Goal: Task Accomplishment & Management: Use online tool/utility

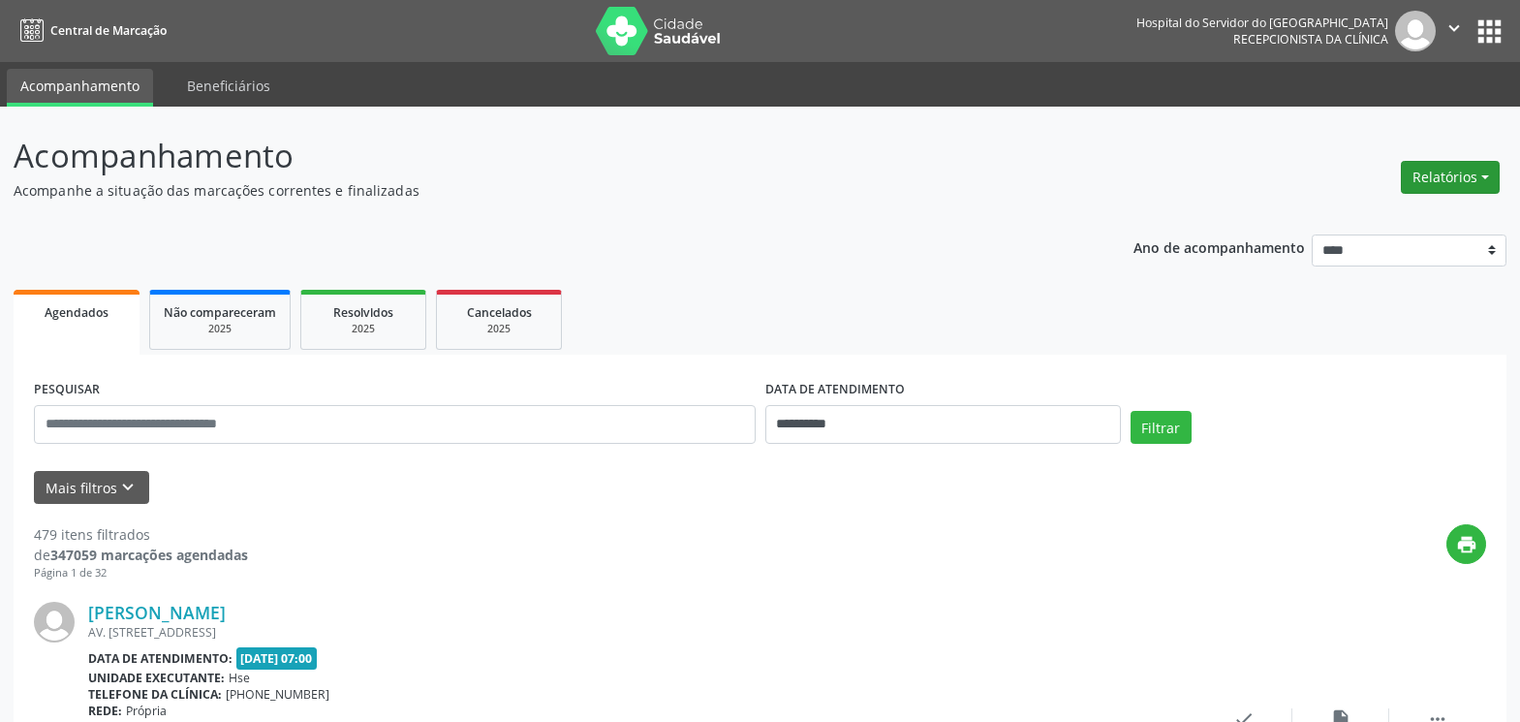
click at [1436, 183] on button "Relatórios" at bounding box center [1450, 177] width 99 height 33
click at [1396, 217] on link "Agendamentos" at bounding box center [1396, 218] width 208 height 27
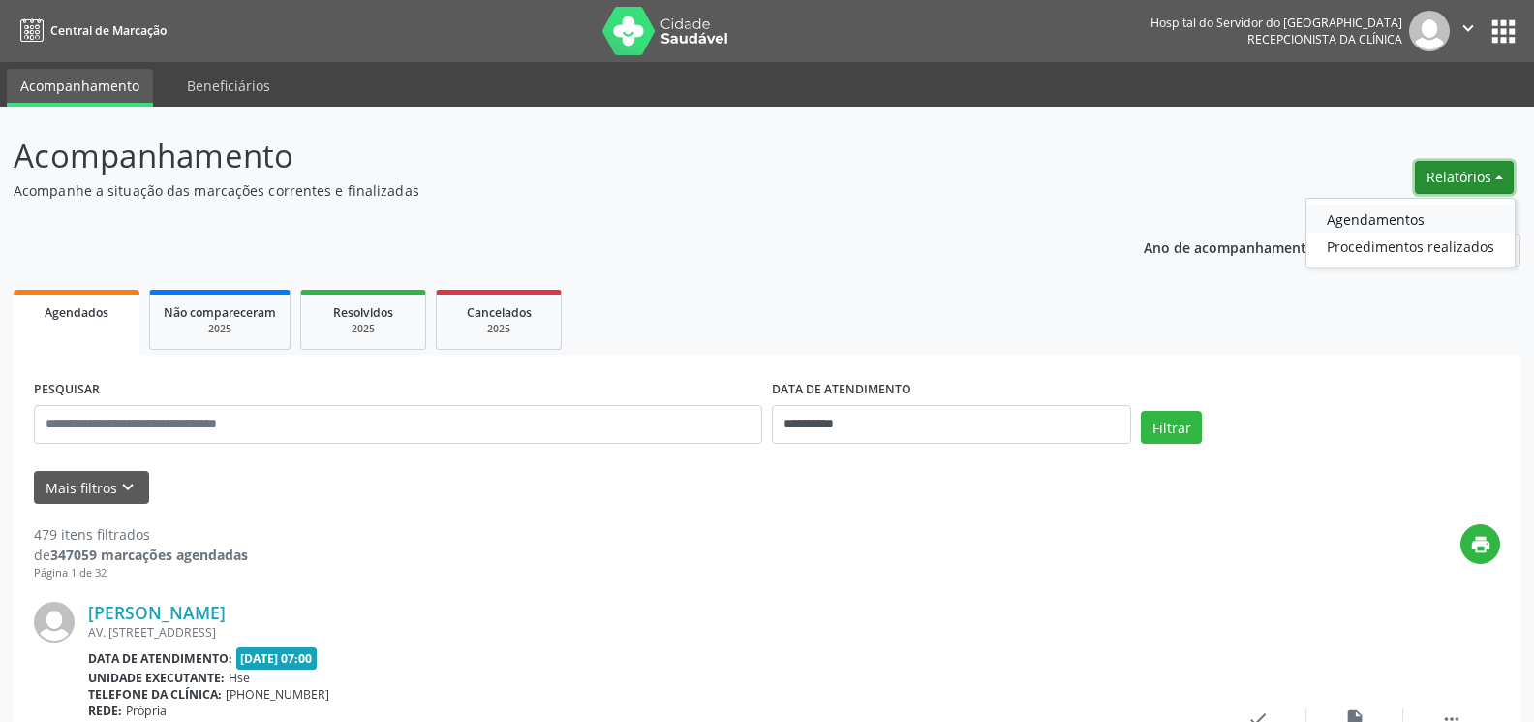
select select "*"
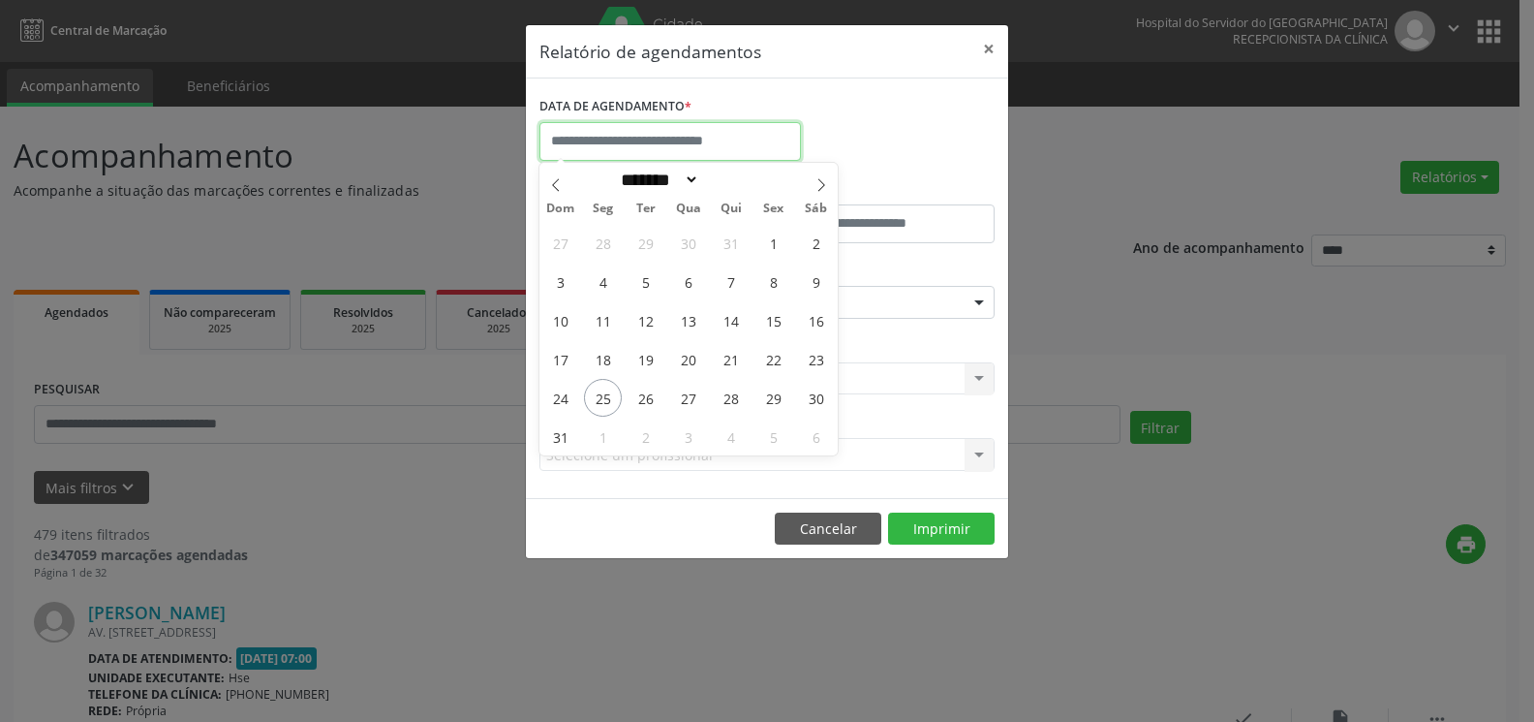
click at [729, 139] on input "text" at bounding box center [671, 141] width 262 height 39
click at [647, 391] on span "26" at bounding box center [646, 398] width 38 height 38
type input "**********"
click at [647, 391] on span "26" at bounding box center [646, 398] width 38 height 38
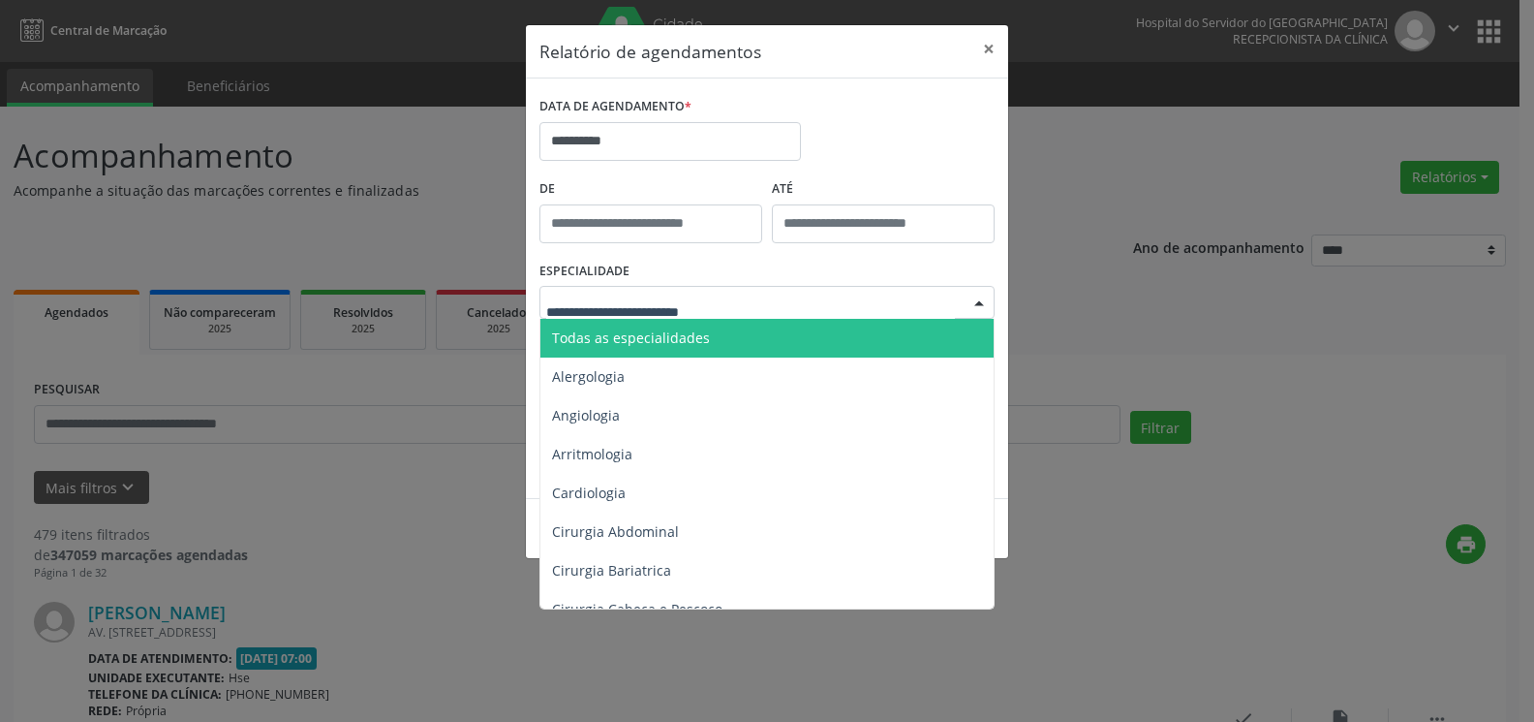
click at [659, 334] on span "Todas as especialidades" at bounding box center [631, 337] width 158 height 18
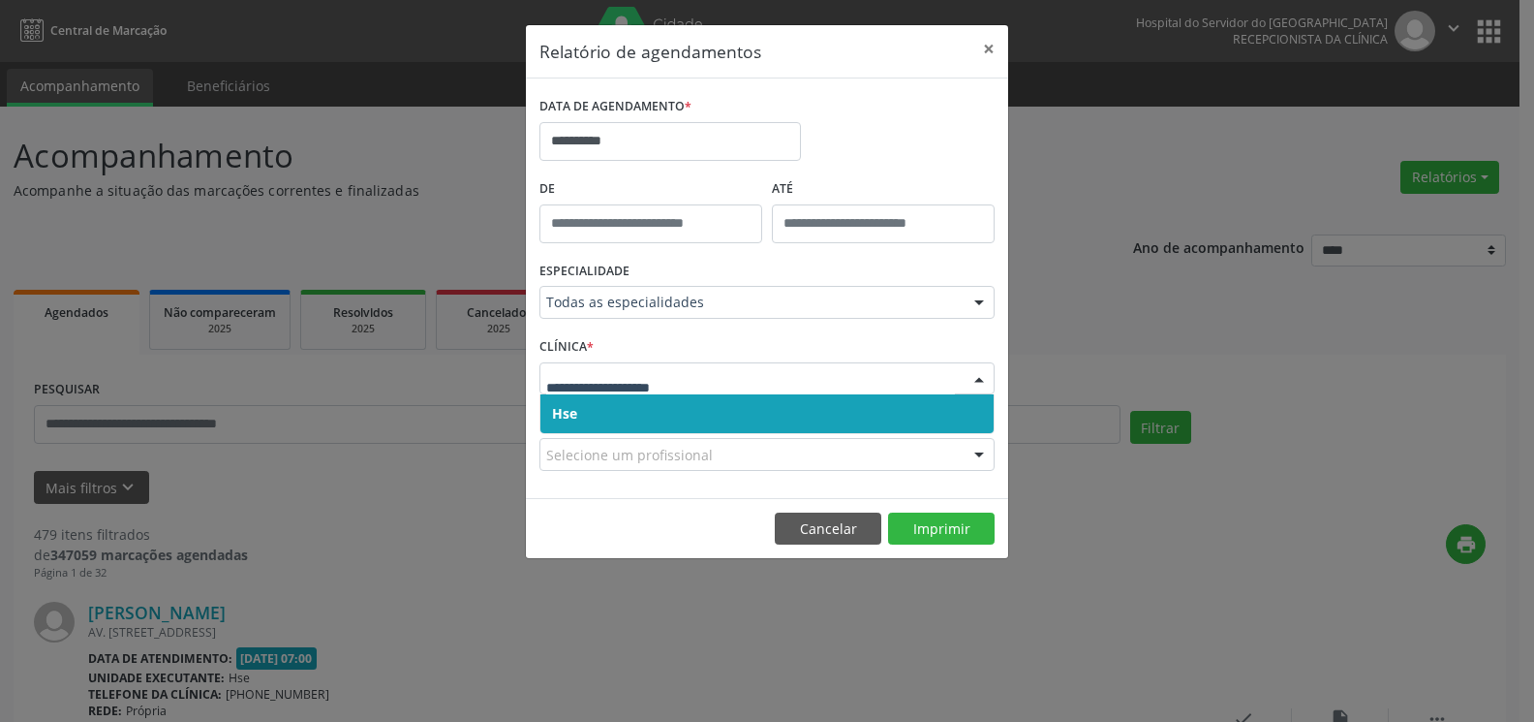
click at [664, 399] on span "Hse" at bounding box center [767, 413] width 453 height 39
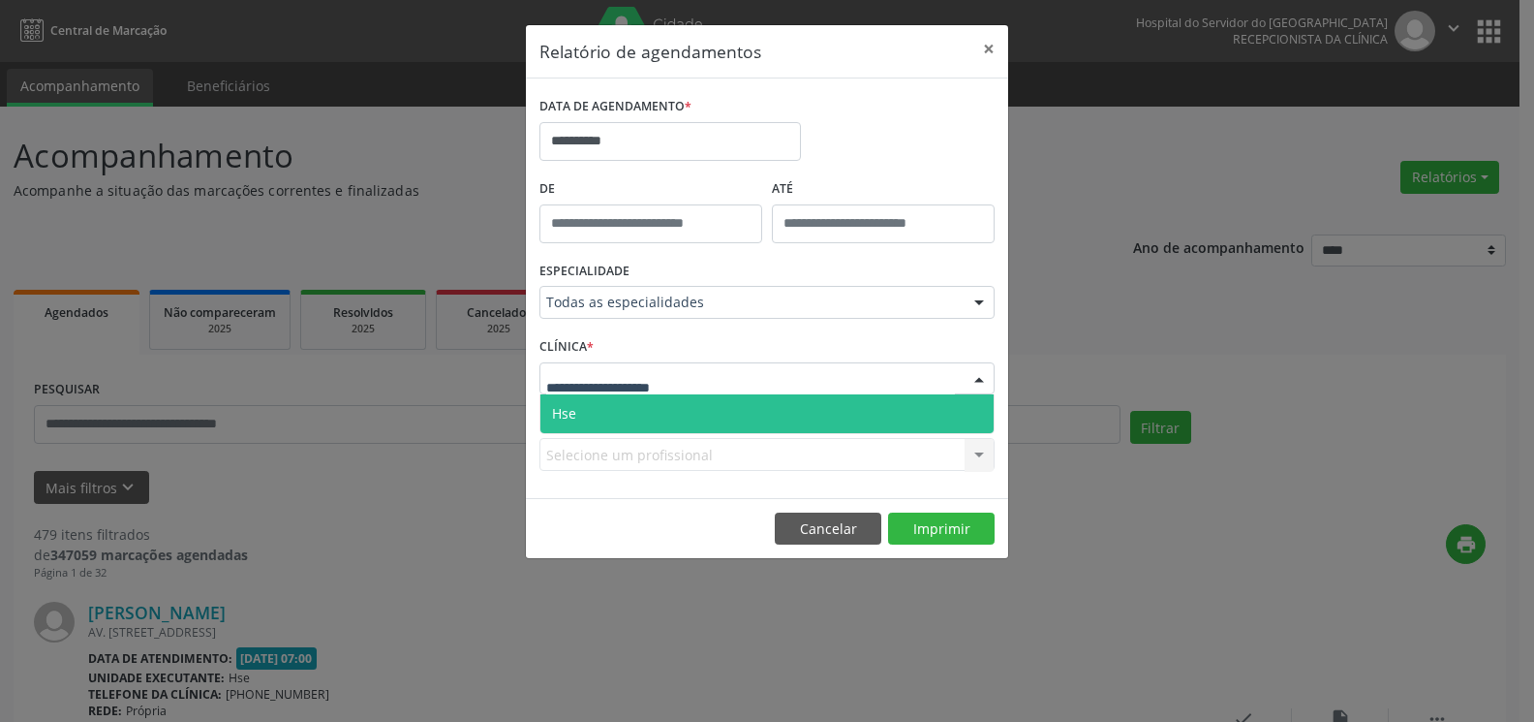
click at [665, 405] on span "Hse" at bounding box center [767, 413] width 453 height 39
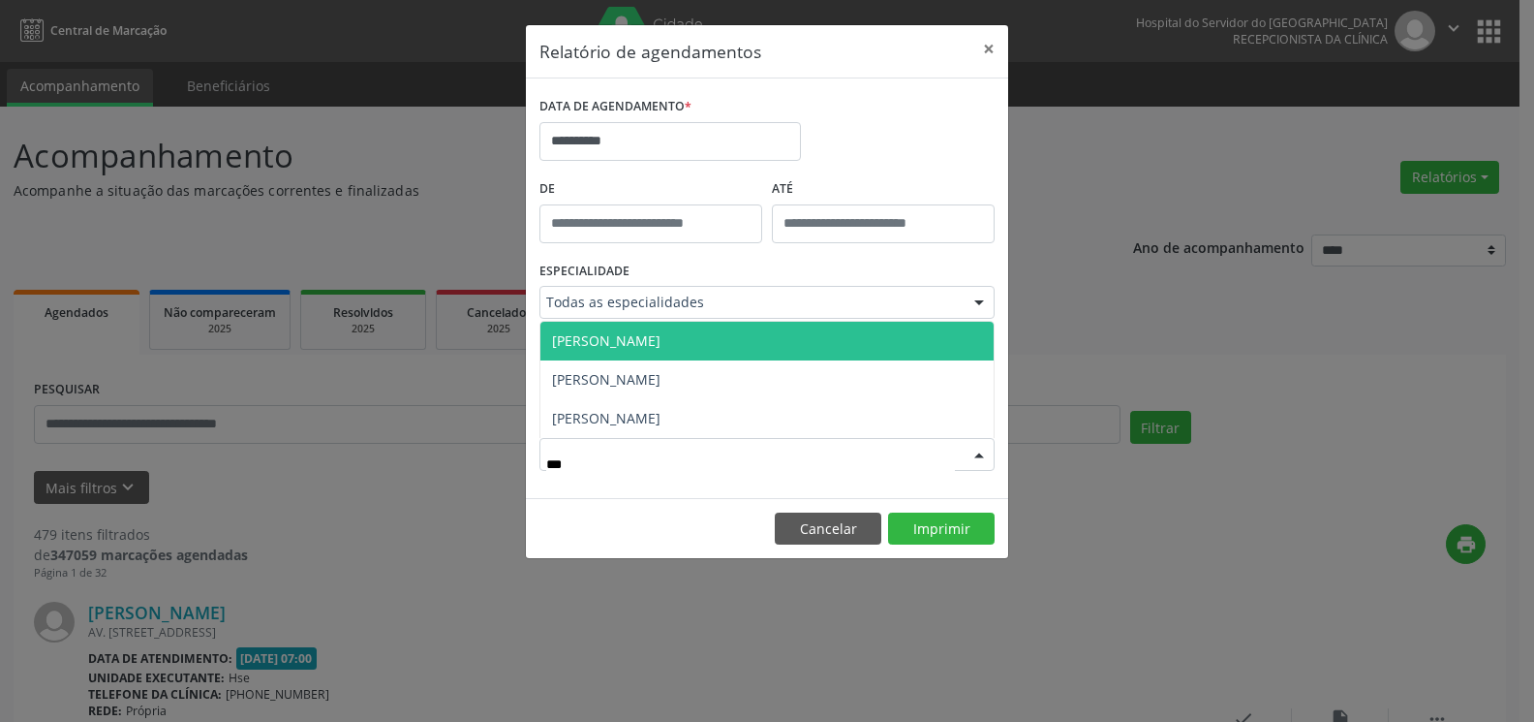
type input "****"
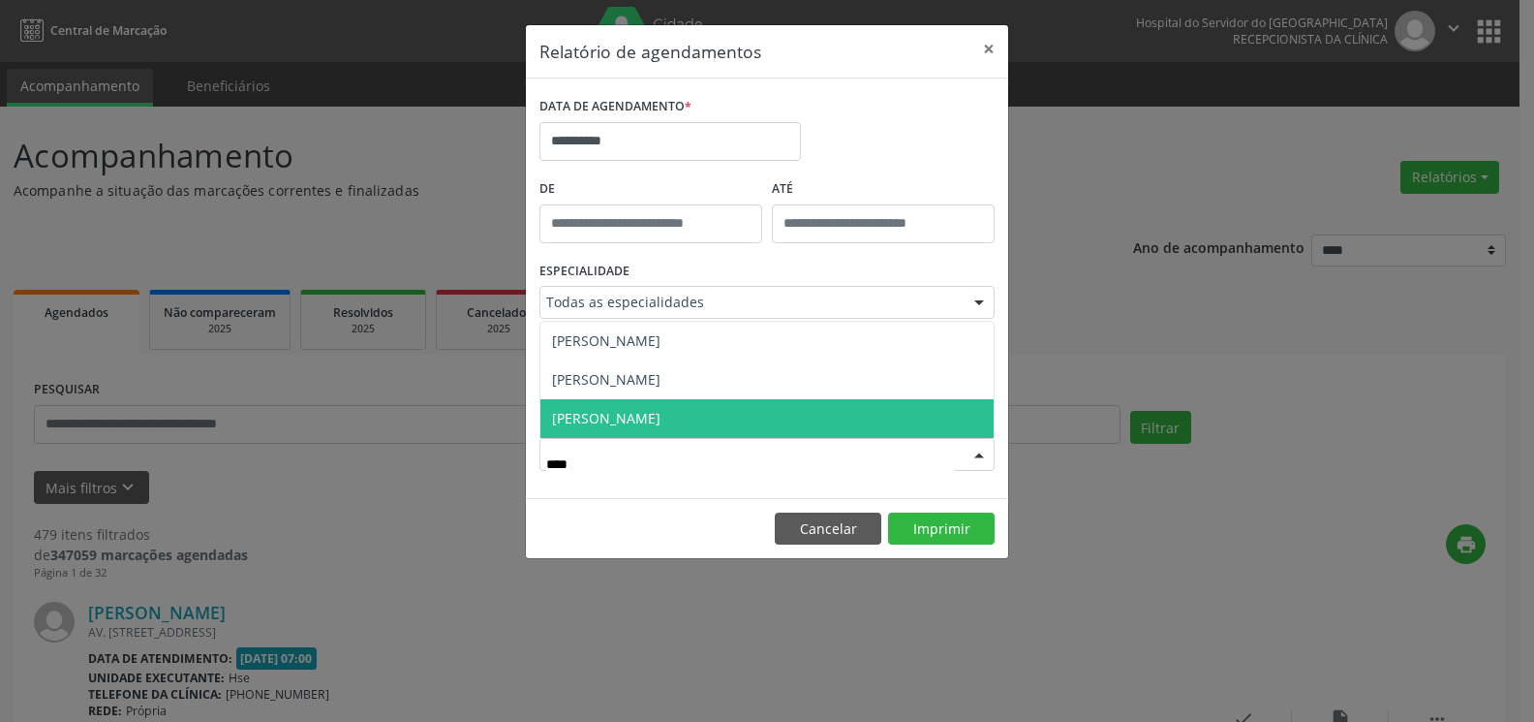
click at [661, 425] on span "[PERSON_NAME]" at bounding box center [606, 418] width 108 height 18
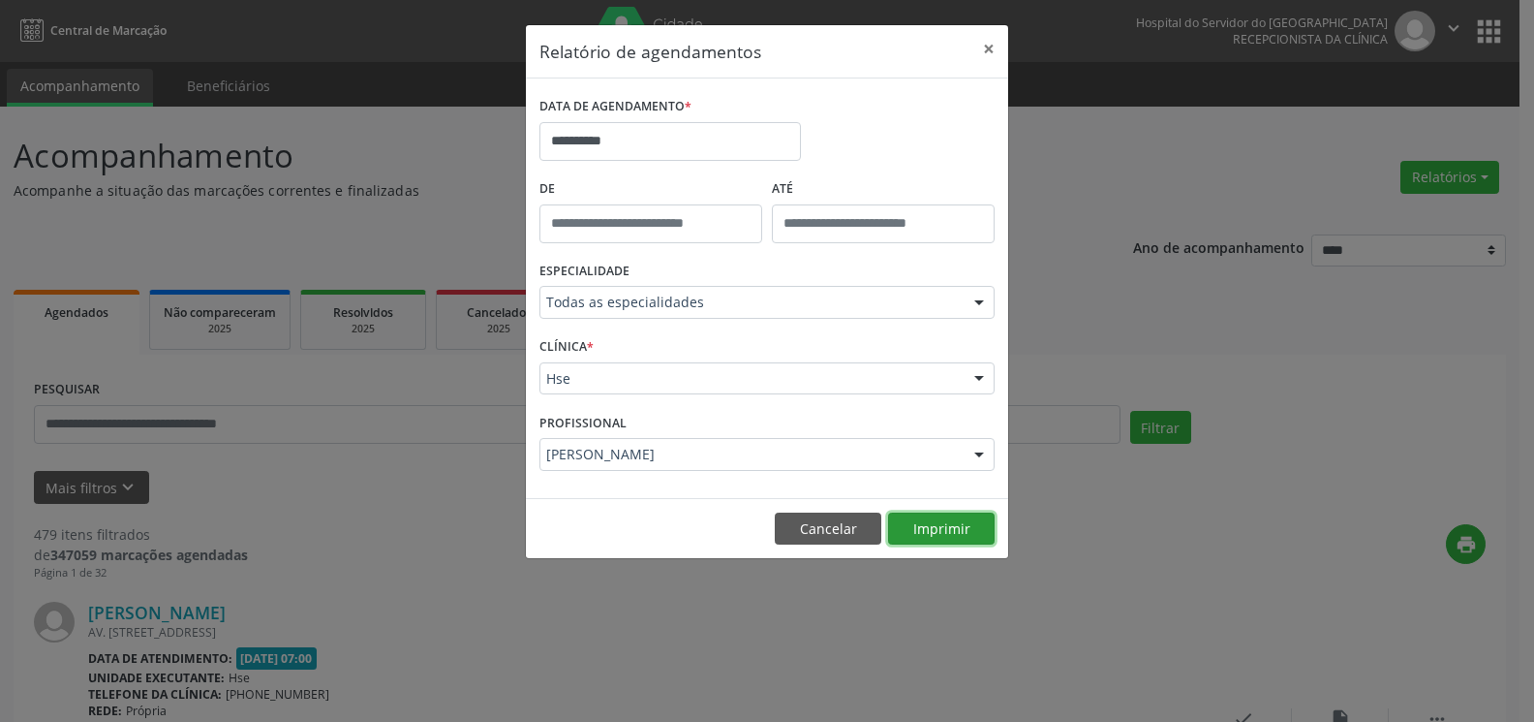
click at [968, 532] on button "Imprimir" at bounding box center [941, 528] width 107 height 33
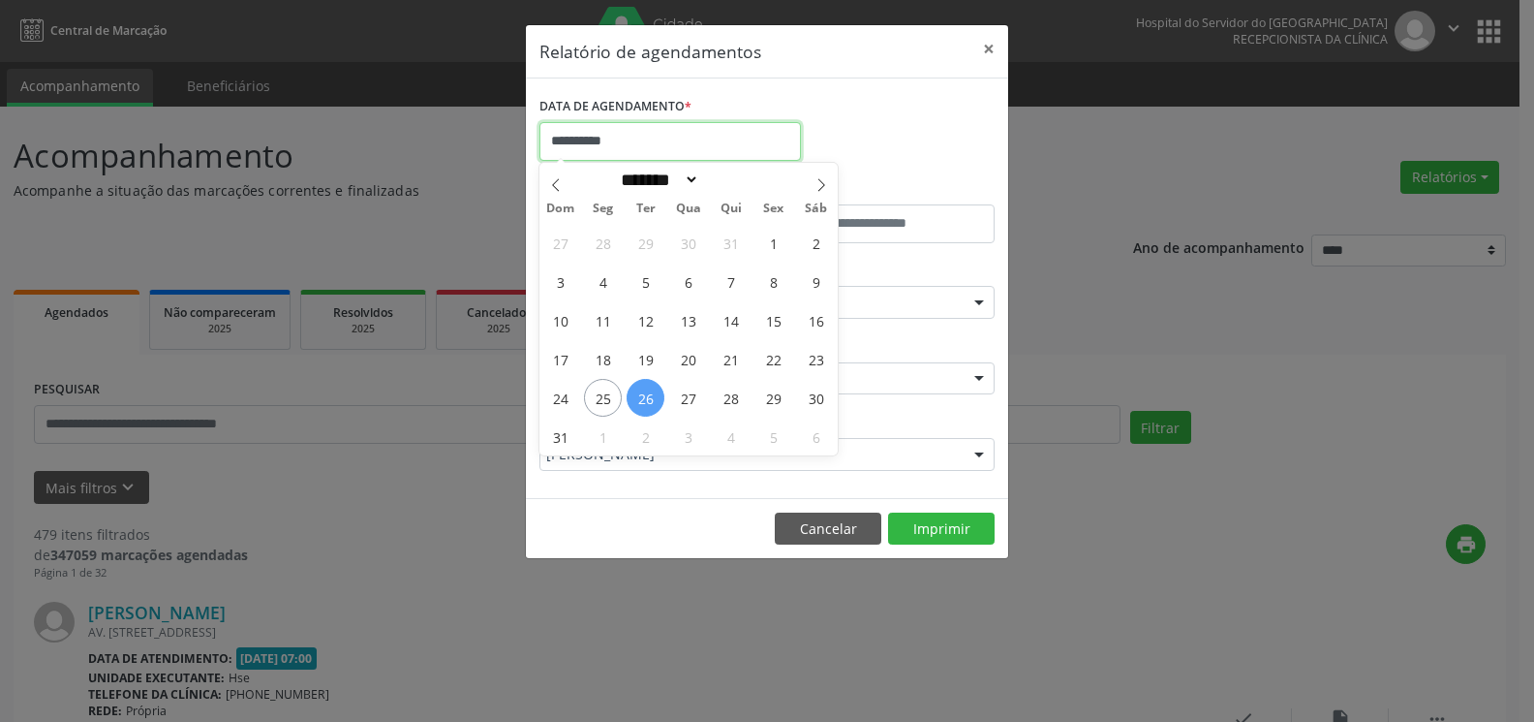
click at [756, 159] on input "**********" at bounding box center [671, 141] width 262 height 39
click at [687, 402] on span "27" at bounding box center [688, 398] width 38 height 38
type input "**********"
click at [687, 402] on span "27" at bounding box center [688, 398] width 38 height 38
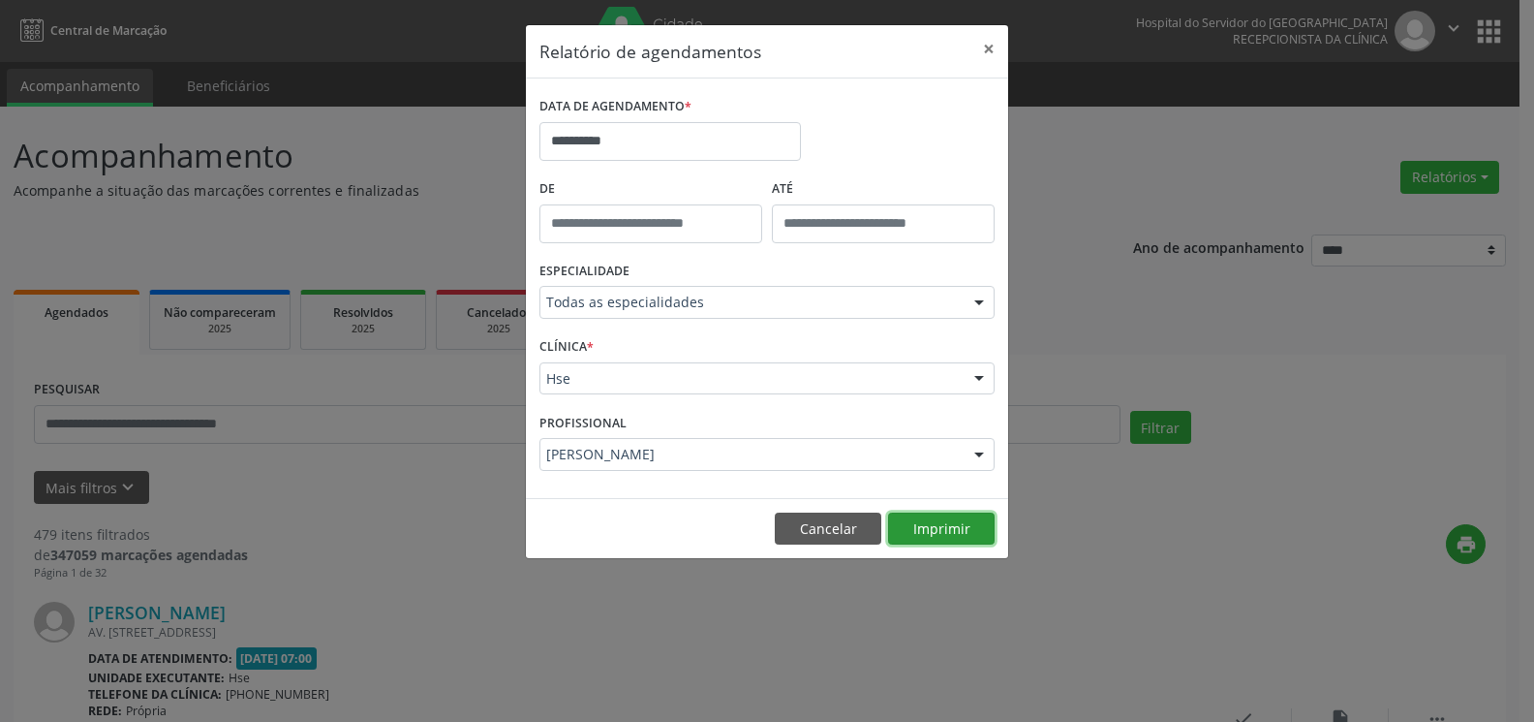
click at [939, 537] on button "Imprimir" at bounding box center [941, 528] width 107 height 33
click at [982, 54] on button "×" at bounding box center [989, 48] width 39 height 47
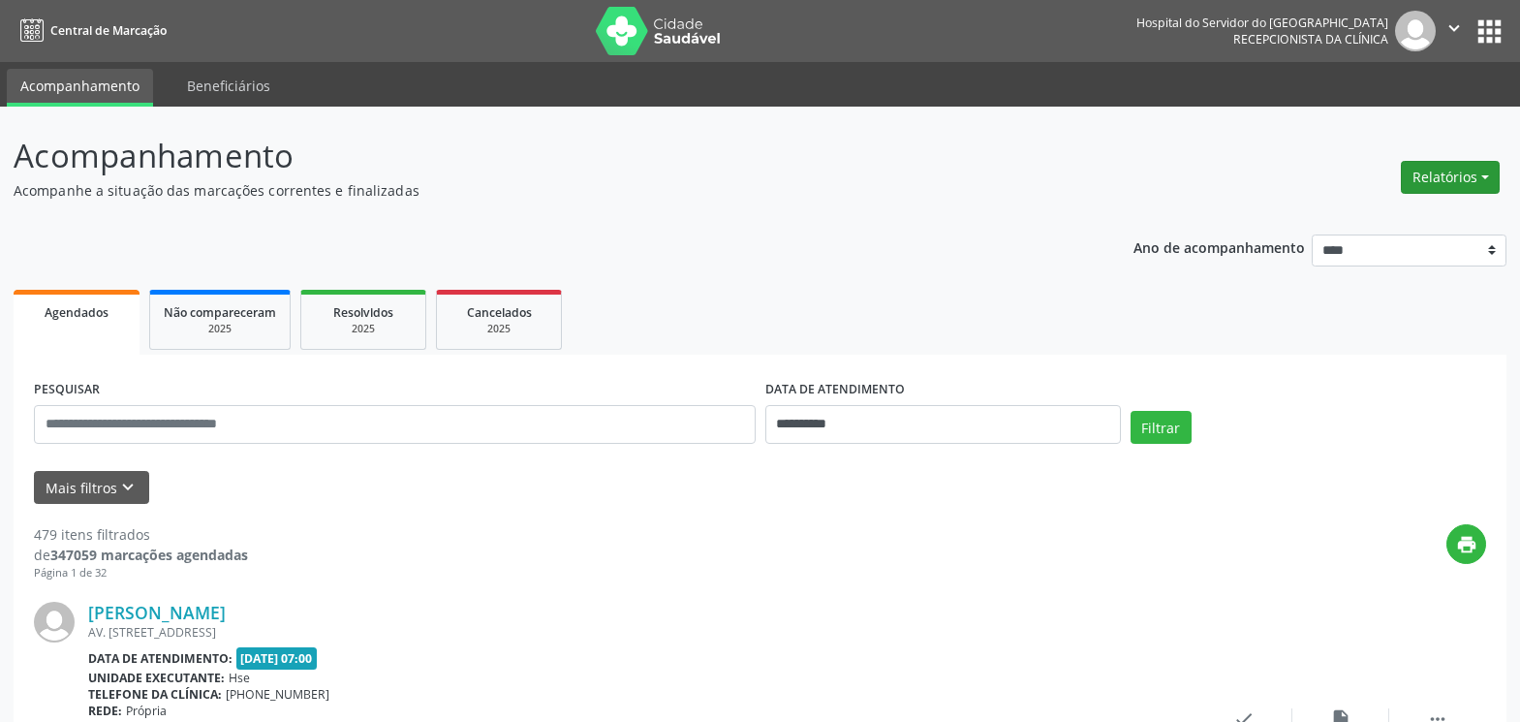
click at [1433, 180] on button "Relatórios" at bounding box center [1450, 177] width 99 height 33
click at [1344, 219] on link "Agendamentos" at bounding box center [1396, 218] width 208 height 27
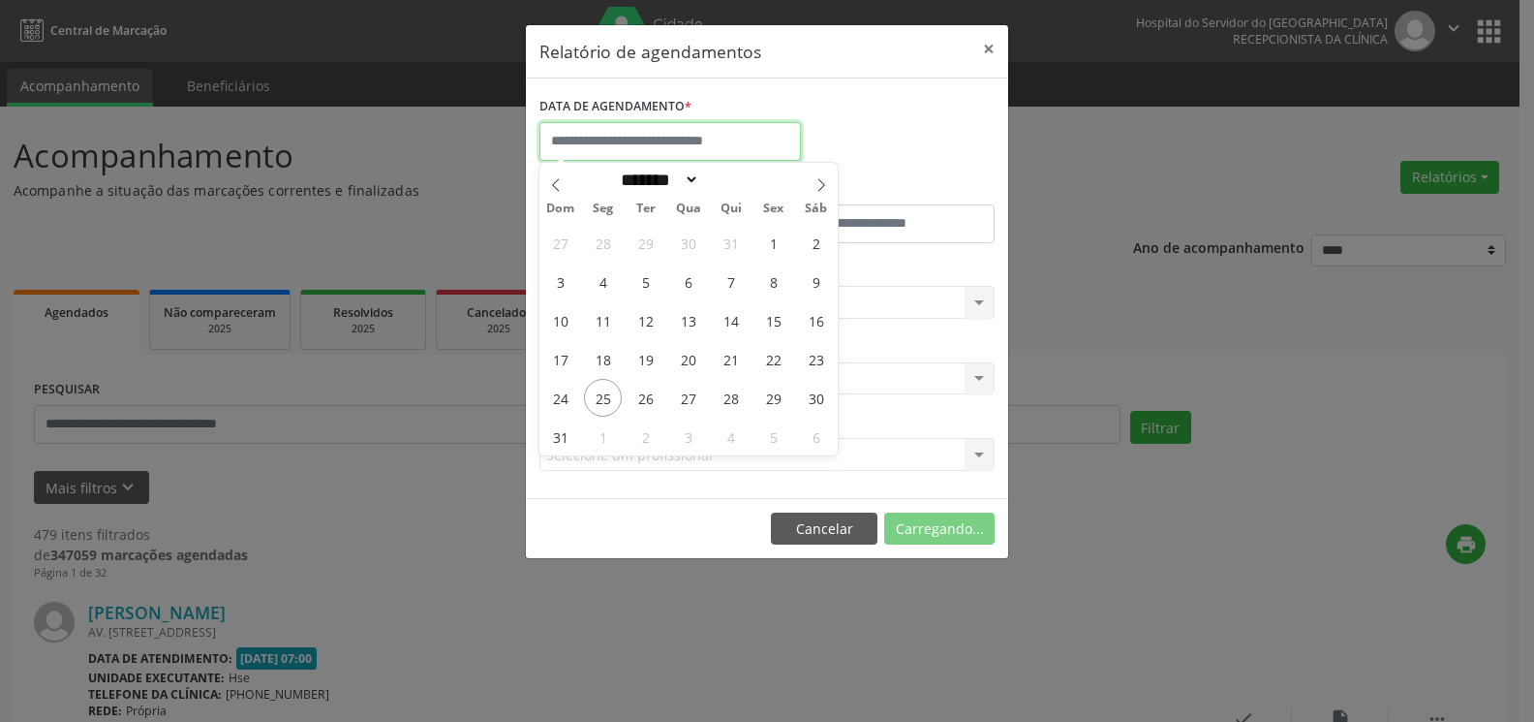
click at [685, 145] on input "text" at bounding box center [671, 141] width 262 height 39
click at [691, 399] on span "27" at bounding box center [688, 398] width 38 height 38
type input "**********"
click at [691, 399] on span "27" at bounding box center [688, 398] width 38 height 38
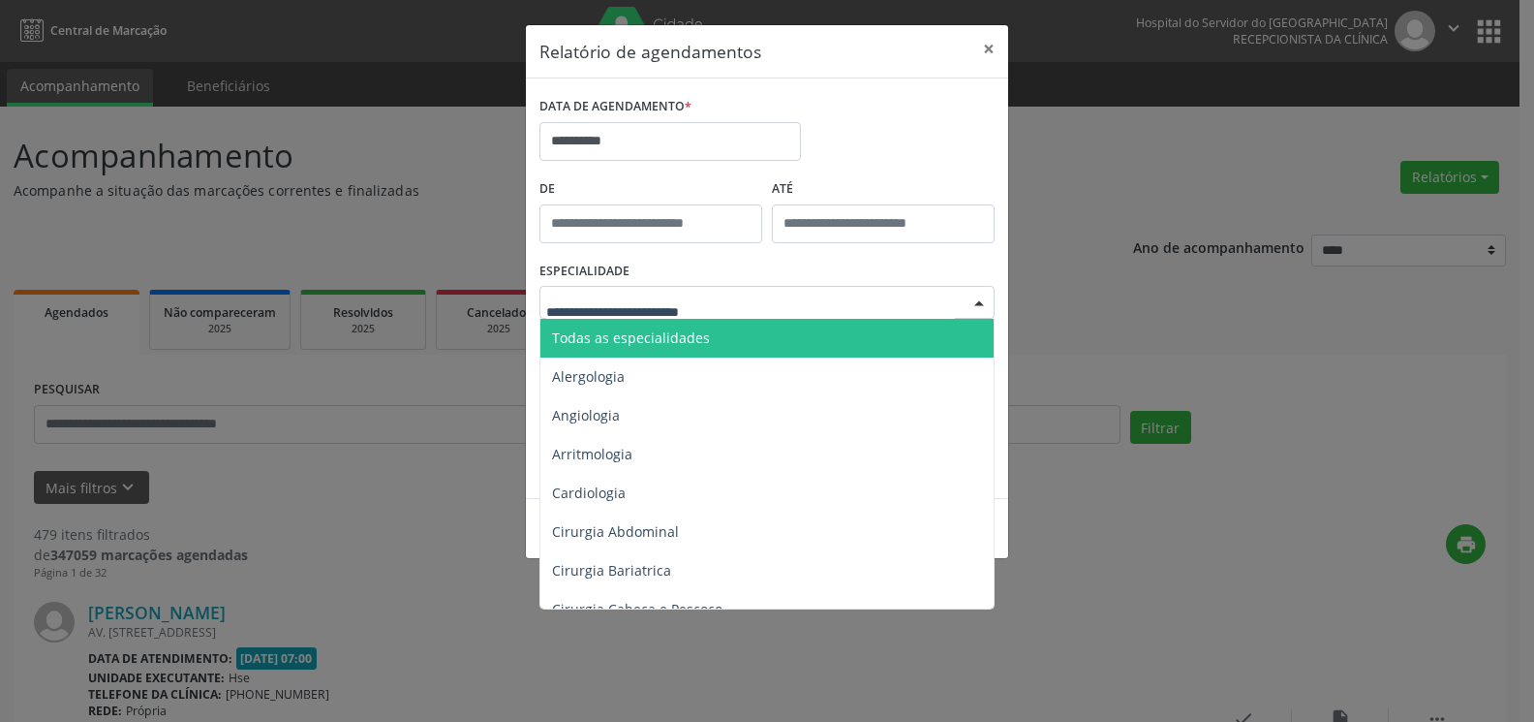
click at [681, 338] on span "Todas as especialidades" at bounding box center [631, 337] width 158 height 18
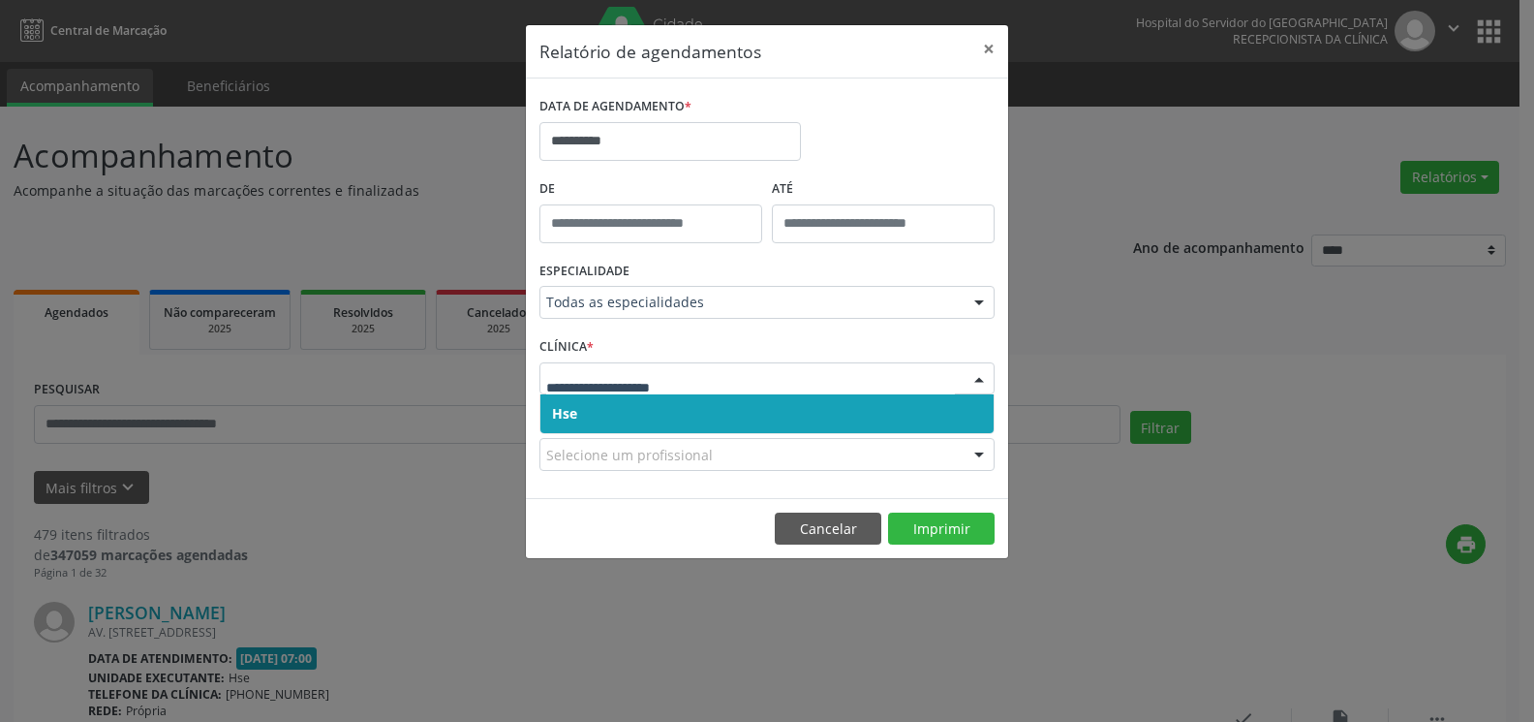
click at [682, 429] on span "Hse" at bounding box center [767, 413] width 453 height 39
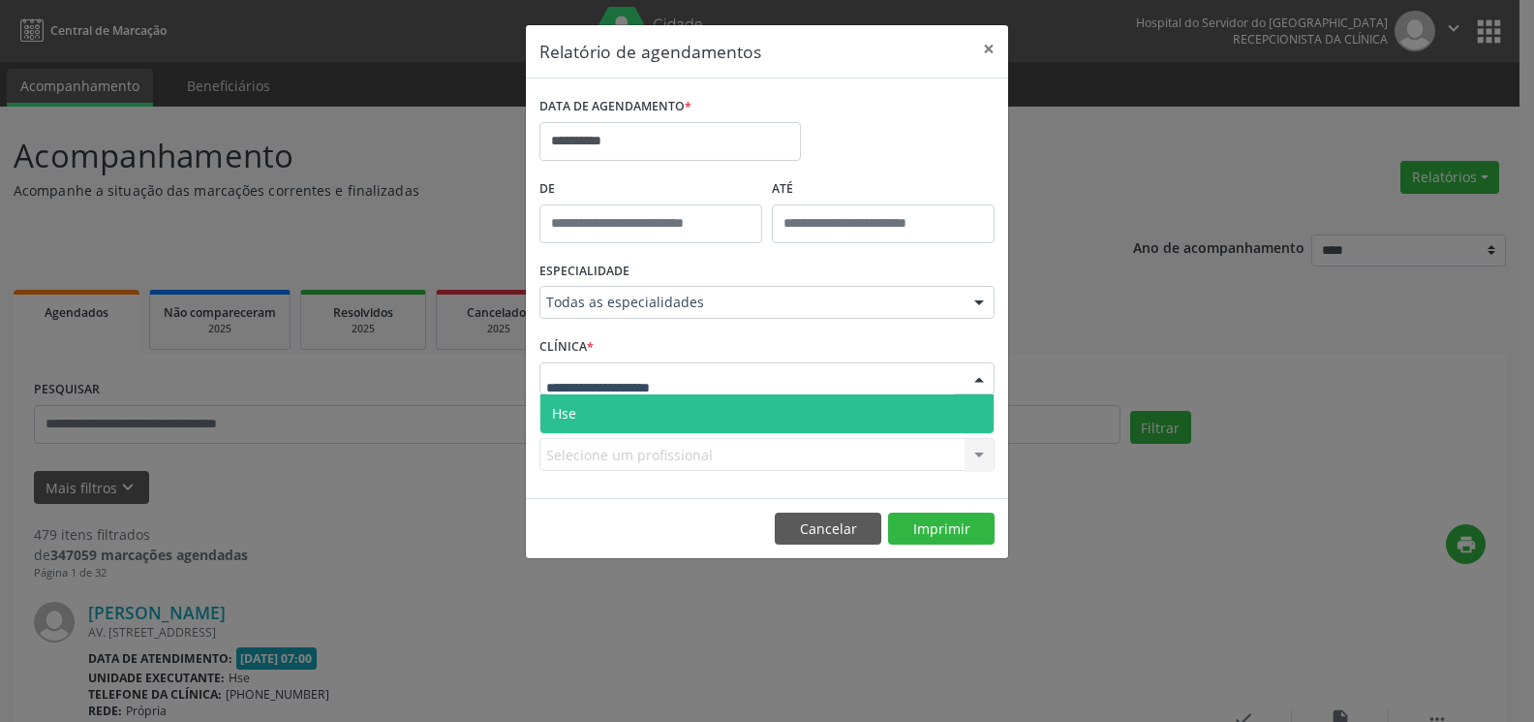
click at [676, 413] on span "Hse" at bounding box center [767, 413] width 453 height 39
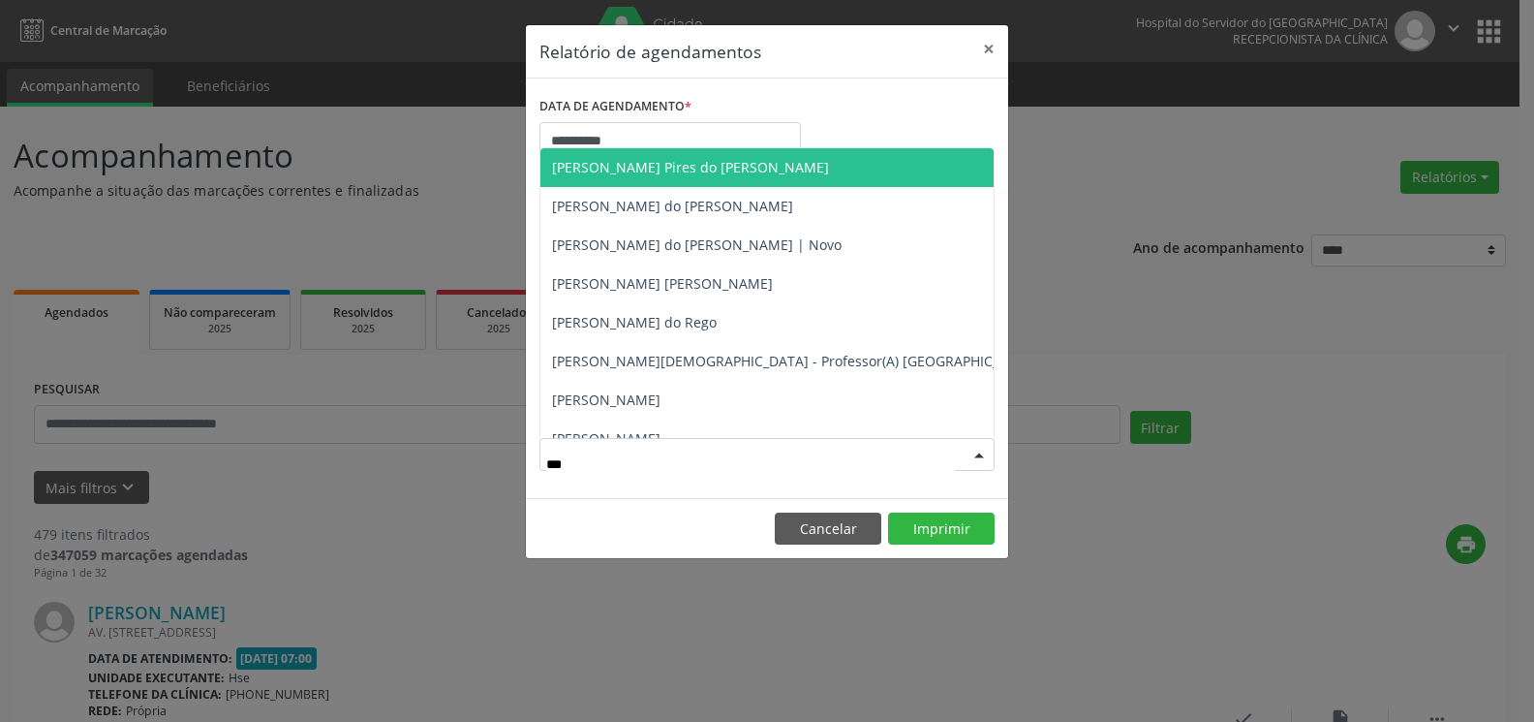
type input "****"
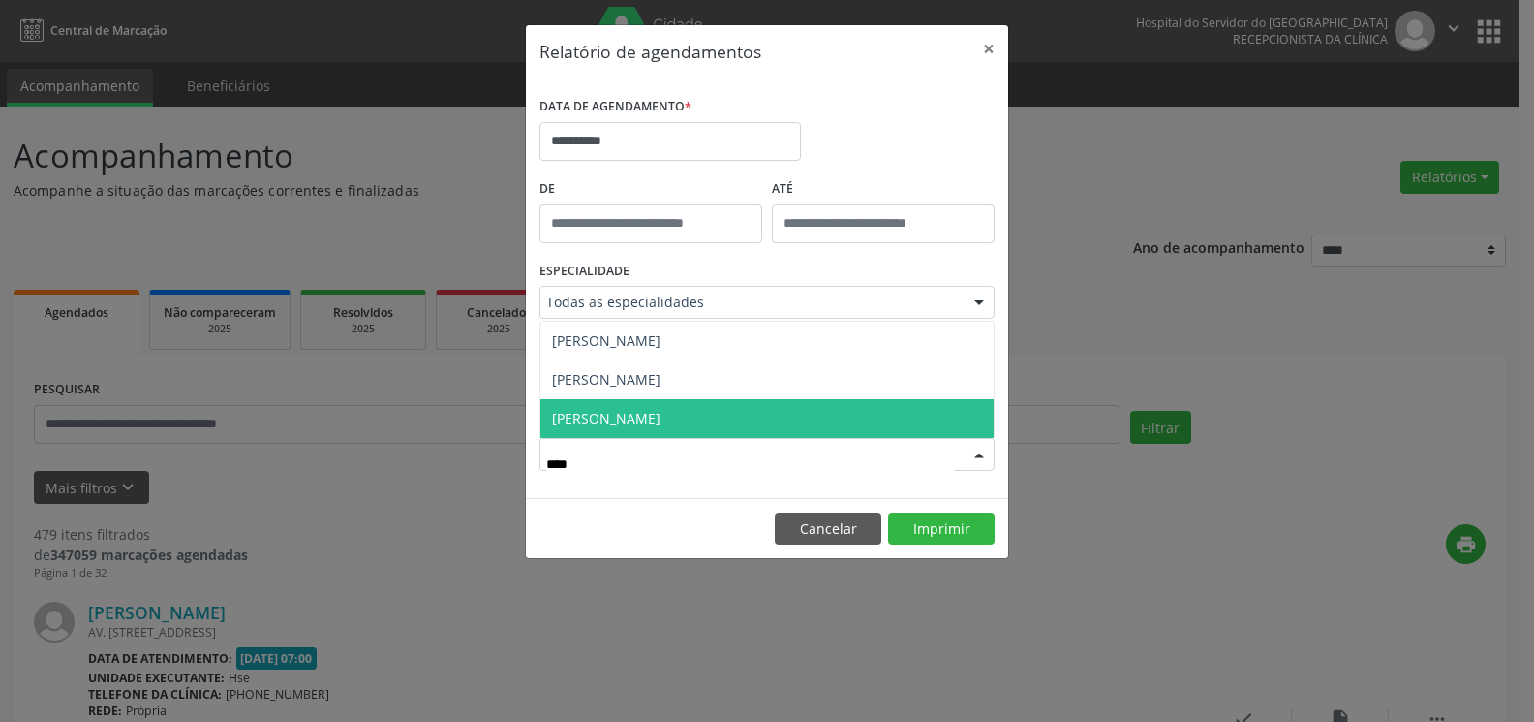
click at [661, 420] on span "[PERSON_NAME]" at bounding box center [606, 418] width 108 height 18
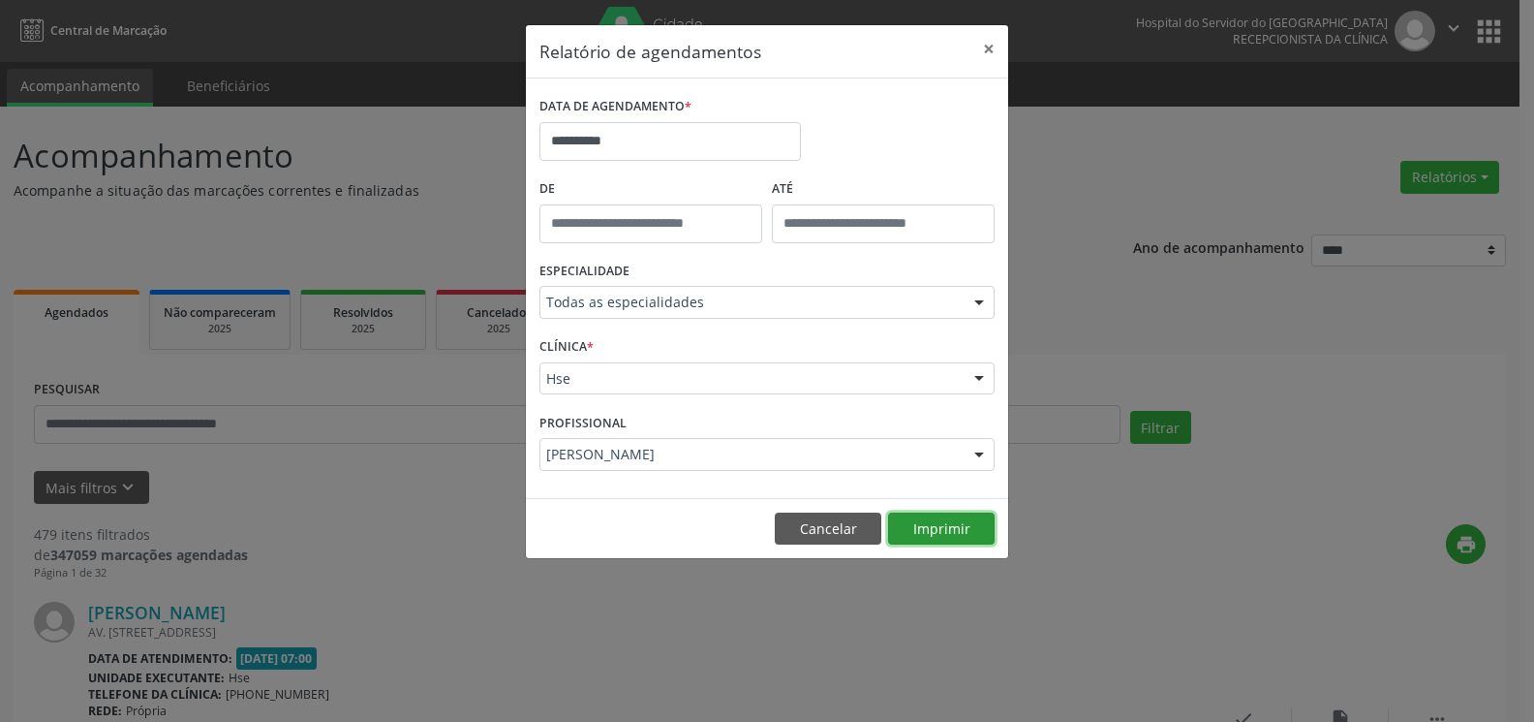
click at [980, 527] on button "Imprimir" at bounding box center [941, 528] width 107 height 33
click at [988, 52] on button "×" at bounding box center [989, 48] width 39 height 47
